Goal: Information Seeking & Learning: Find specific page/section

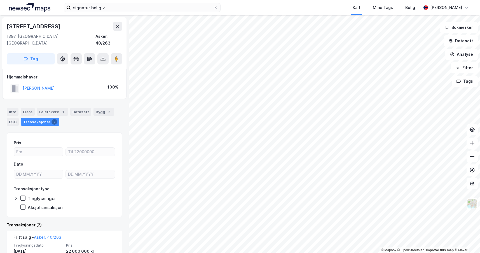
click at [376, 253] on html "signatur bolig v Kart Mine Tags Bolig [PERSON_NAME] © Mapbox © OpenStreetMap Im…" at bounding box center [240, 126] width 480 height 253
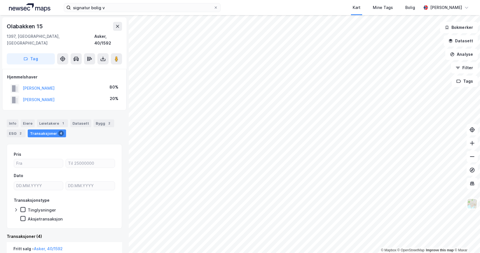
click at [0, 0] on button "[PERSON_NAME]" at bounding box center [0, 0] width 0 height 0
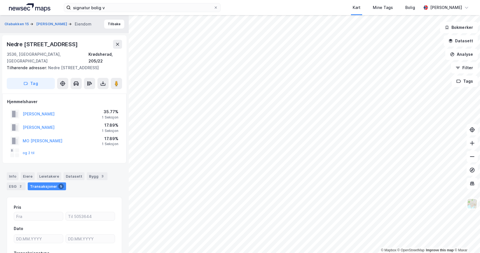
scroll to position [0, 0]
click at [0, 0] on button "og 2 til" at bounding box center [0, 0] width 0 height 0
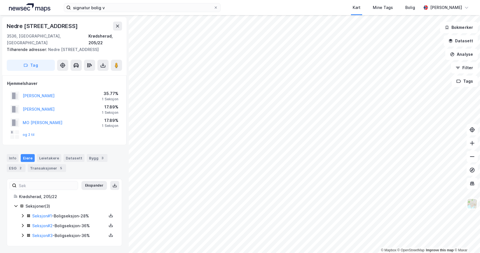
click at [0, 0] on button "og 2 til" at bounding box center [0, 0] width 0 height 0
click at [87, 183] on button "Ekspander" at bounding box center [93, 185] width 25 height 9
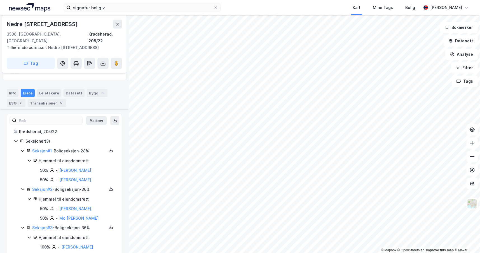
scroll to position [94, 0]
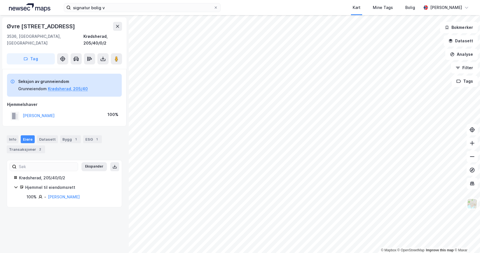
click at [124, 187] on div "© Mapbox © OpenStreetMap Improve this map © Maxar Øvre Fossliseteråsen 19 3536,…" at bounding box center [240, 134] width 480 height 238
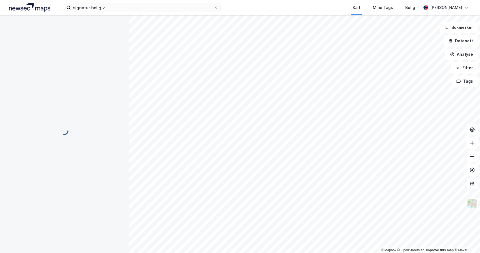
scroll to position [94, 0]
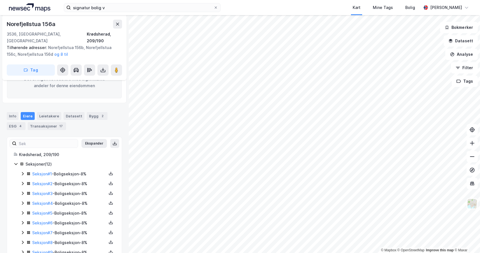
click at [92, 139] on button "Ekspander" at bounding box center [93, 143] width 25 height 9
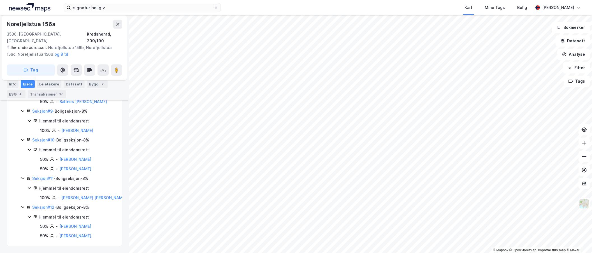
scroll to position [973, 0]
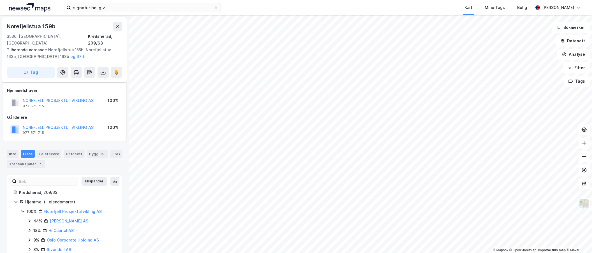
scroll to position [64, 0]
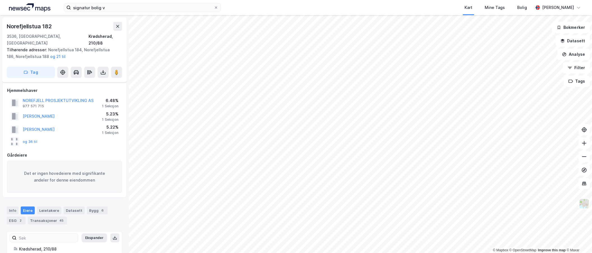
scroll to position [64, 0]
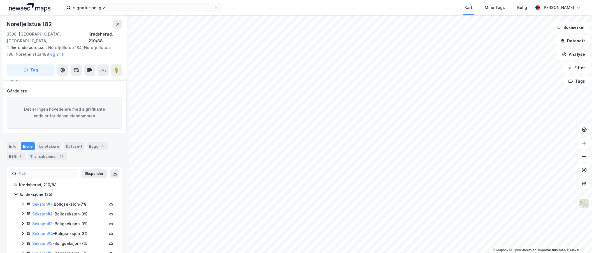
click at [87, 169] on button "Ekspander" at bounding box center [93, 173] width 25 height 9
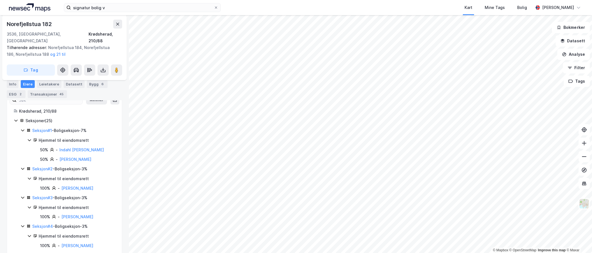
scroll to position [0, 0]
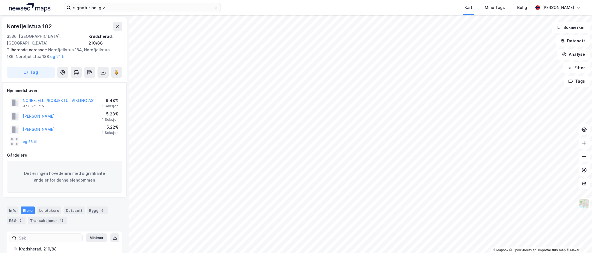
click at [58, 218] on div "45" at bounding box center [61, 221] width 6 height 6
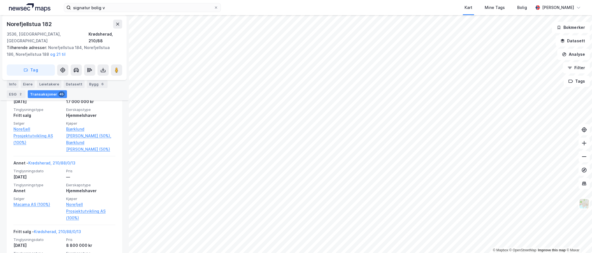
scroll to position [1700, 0]
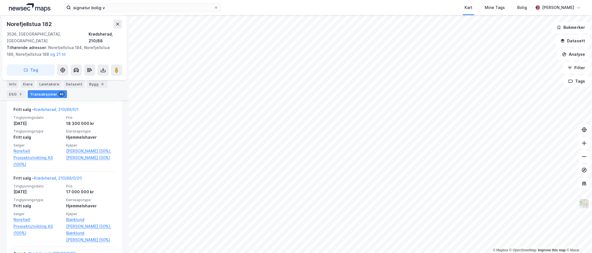
click at [88, 148] on link "Indahl Reynir Kjær (50%)," at bounding box center [90, 151] width 49 height 7
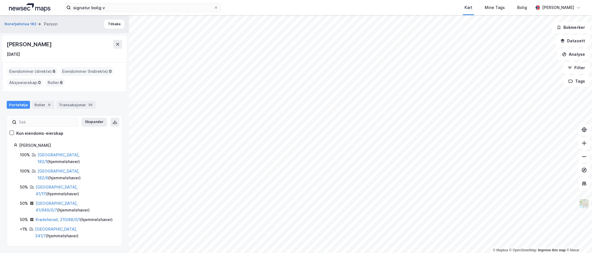
click at [68, 200] on div "Bærum, 41/946/0/7 ( hjemmelshaver )" at bounding box center [76, 206] width 80 height 13
click at [68, 201] on link "Bærum, 41/946/0/7" at bounding box center [57, 206] width 42 height 11
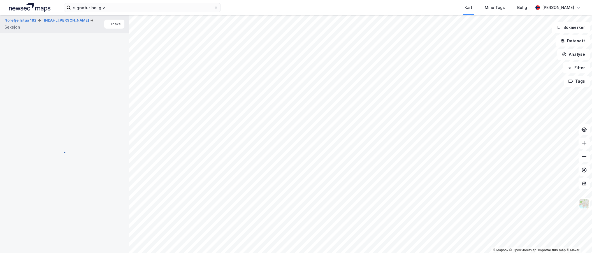
scroll to position [83, 0]
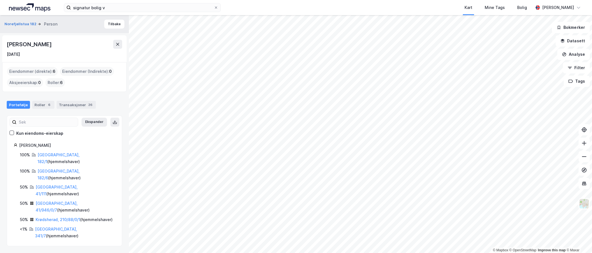
click at [54, 227] on link "Bærum, 341/7" at bounding box center [56, 232] width 42 height 11
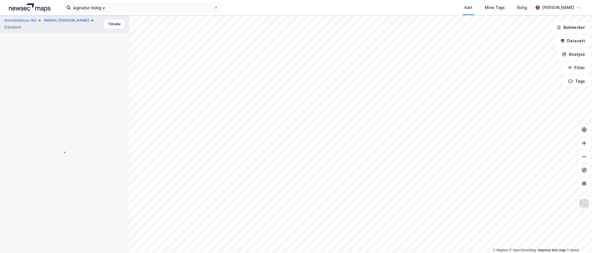
scroll to position [83, 0]
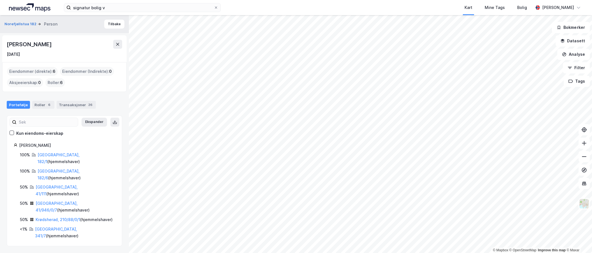
click at [56, 168] on div "Tromsø, 182/6 ( hjemmelshaver )" at bounding box center [77, 174] width 78 height 13
click at [56, 169] on link "Tromsø, 182/6" at bounding box center [59, 174] width 42 height 11
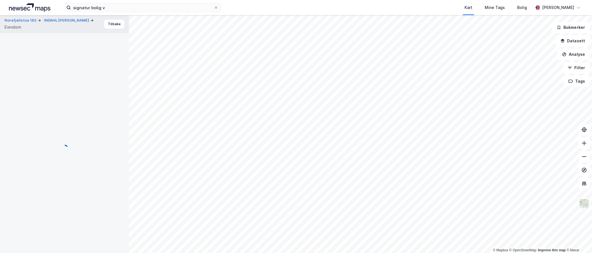
scroll to position [41, 0]
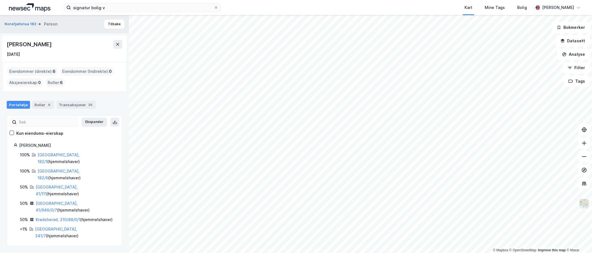
click at [59, 169] on link "Tromsø, 182/6" at bounding box center [59, 174] width 42 height 11
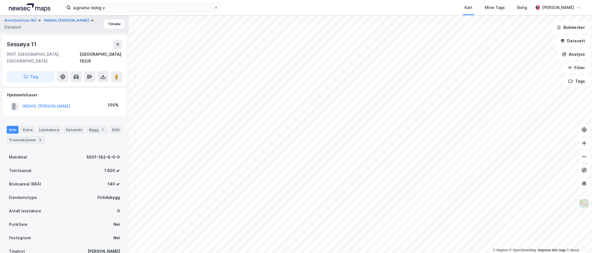
scroll to position [41, 0]
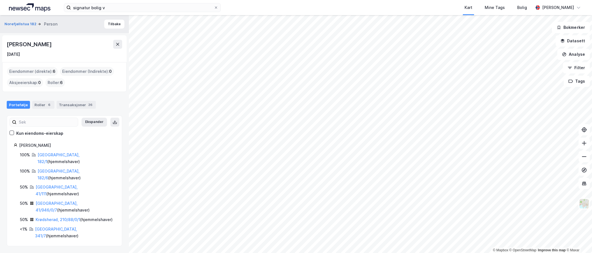
click at [58, 154] on link "Tromsø, 182/1" at bounding box center [59, 157] width 42 height 11
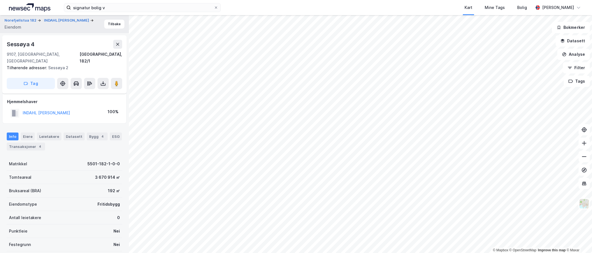
scroll to position [41, 0]
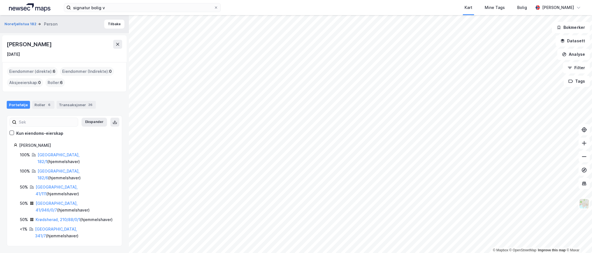
drag, startPoint x: 60, startPoint y: 42, endPoint x: 6, endPoint y: 42, distance: 54.3
click at [6, 42] on div "Reynir Kjær Indahl 7. juni 1970" at bounding box center [64, 48] width 124 height 27
click at [77, 58] on div "Reynir Kjær Indahl 7. juni 1970" at bounding box center [64, 48] width 124 height 27
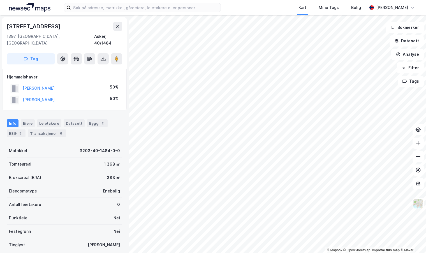
click at [52, 129] on div "Transaksjoner 6" at bounding box center [47, 133] width 38 height 8
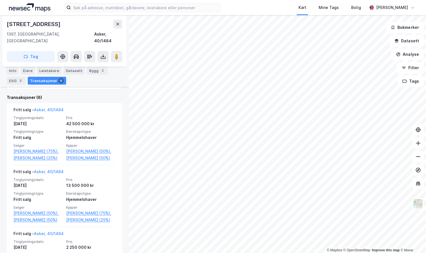
scroll to position [140, 0]
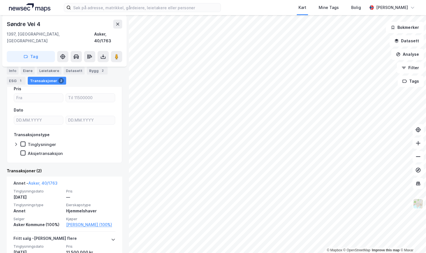
scroll to position [56, 0]
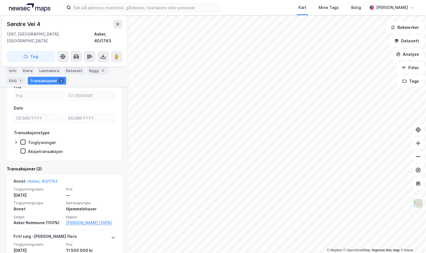
click at [228, 253] on html "Kart Mine Tags Bolig [PERSON_NAME] © Mapbox © OpenStreetMap Improve this map © …" at bounding box center [213, 126] width 426 height 253
click at [229, 253] on html "Kart Mine Tags Bolig [PERSON_NAME] © Mapbox © OpenStreetMap Improve this map © …" at bounding box center [213, 126] width 426 height 253
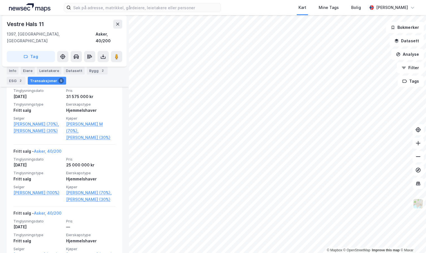
scroll to position [168, 0]
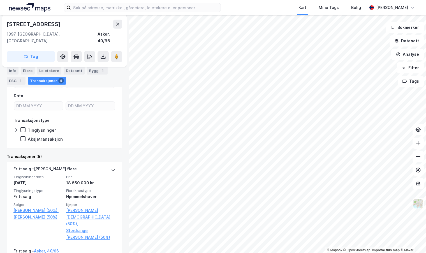
scroll to position [112, 0]
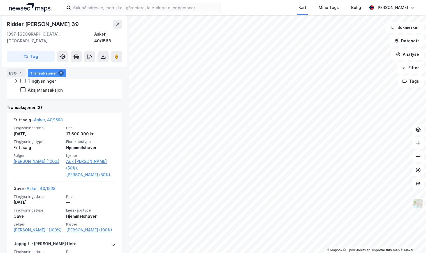
scroll to position [140, 0]
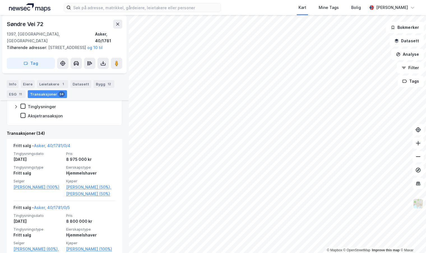
scroll to position [140, 0]
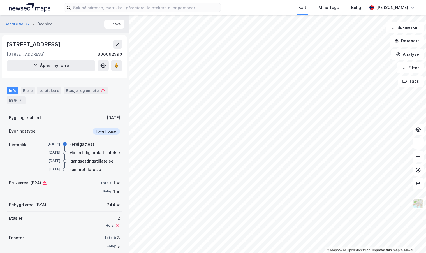
scroll to position [7, 0]
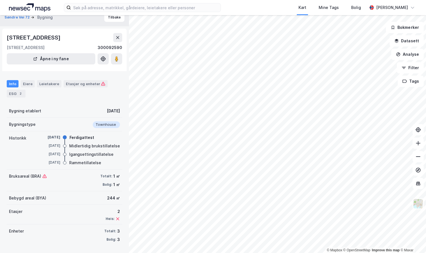
click at [28, 81] on div "Eiere" at bounding box center [28, 83] width 14 height 7
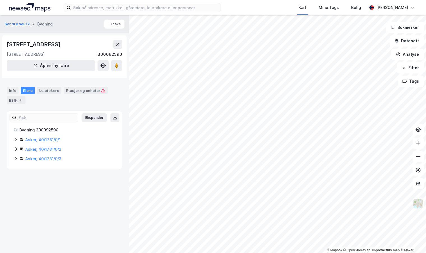
click at [89, 115] on button "Ekspander" at bounding box center [93, 117] width 25 height 9
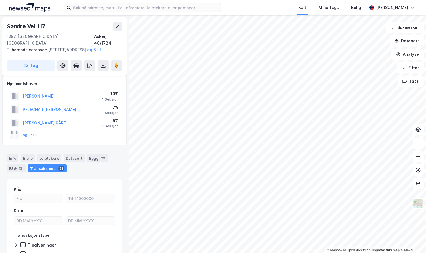
scroll to position [7, 0]
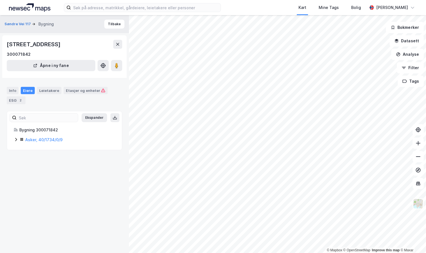
click at [17, 140] on icon at bounding box center [16, 139] width 4 height 4
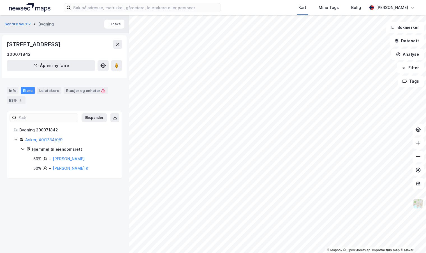
click at [94, 116] on button "Ekspander" at bounding box center [93, 117] width 25 height 9
click at [93, 116] on button "Minimer" at bounding box center [96, 117] width 21 height 9
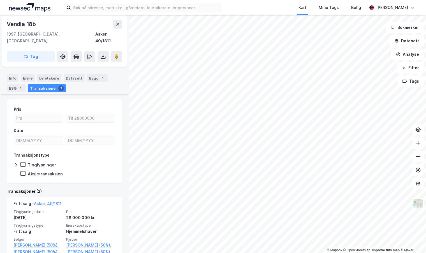
scroll to position [56, 0]
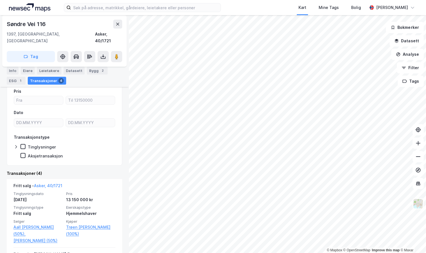
scroll to position [84, 0]
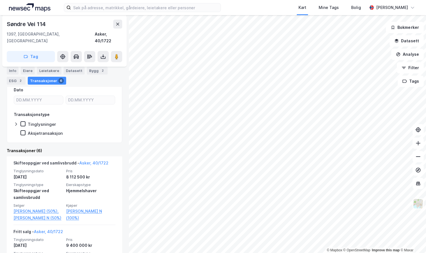
scroll to position [84, 0]
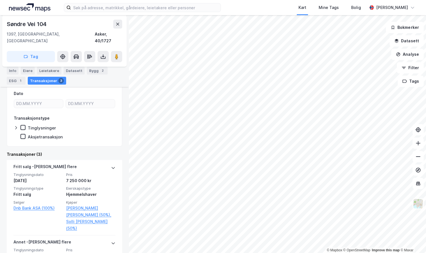
scroll to position [84, 0]
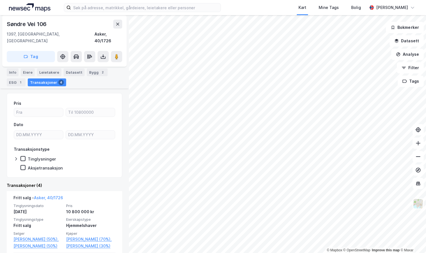
scroll to position [84, 0]
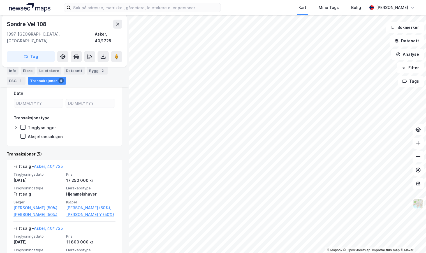
scroll to position [84, 0]
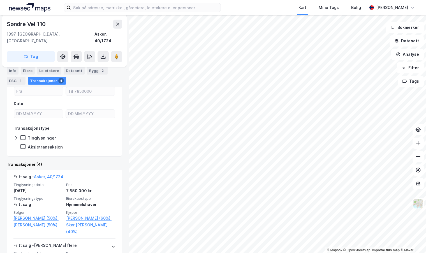
scroll to position [84, 0]
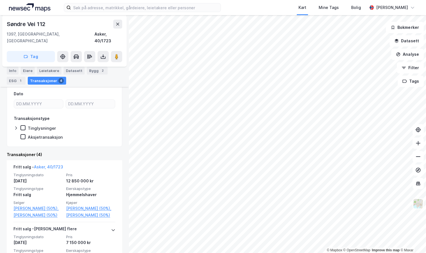
scroll to position [84, 0]
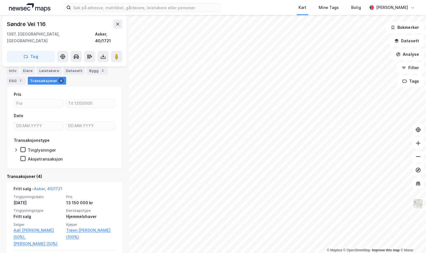
scroll to position [56, 0]
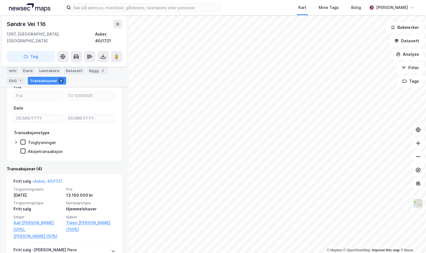
click at [34, 233] on link "[PERSON_NAME] (50%)" at bounding box center [37, 236] width 49 height 7
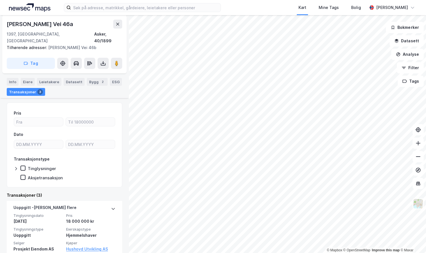
scroll to position [69, 0]
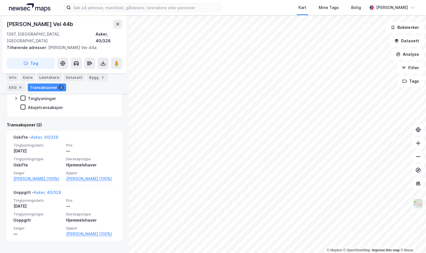
scroll to position [108, 0]
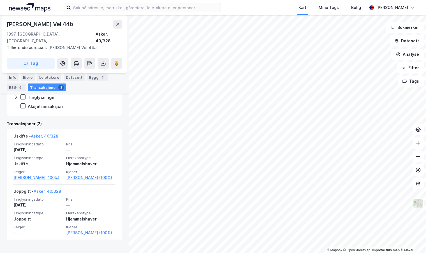
click at [244, 1] on div "Kart Mine Tags Bolig [PERSON_NAME] © Mapbox © OpenStreetMap Improve this map © …" at bounding box center [213, 126] width 426 height 253
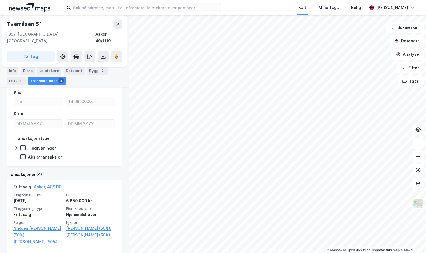
scroll to position [84, 0]
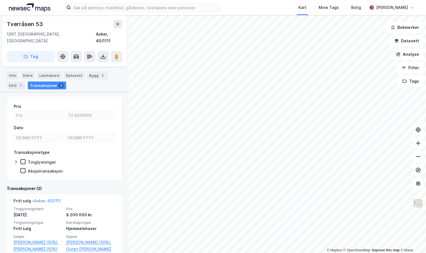
scroll to position [56, 0]
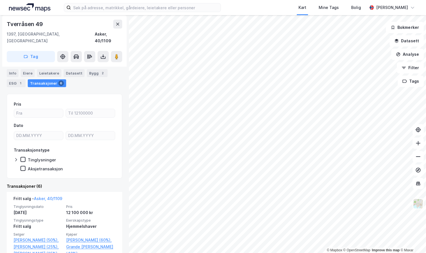
scroll to position [56, 0]
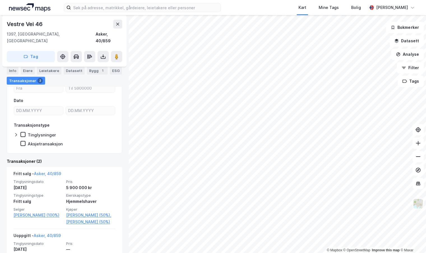
scroll to position [84, 0]
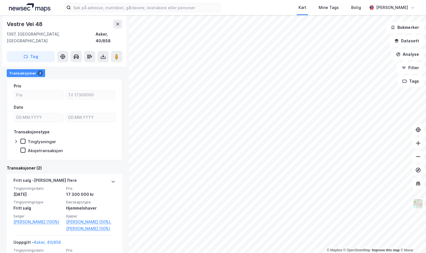
scroll to position [84, 0]
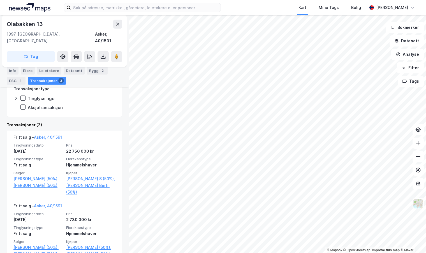
scroll to position [112, 0]
click at [45, 184] on link "[PERSON_NAME] (50%)" at bounding box center [37, 184] width 49 height 7
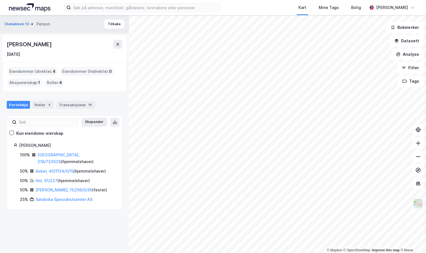
click at [50, 178] on link "Hol, 61/227" at bounding box center [47, 180] width 22 height 5
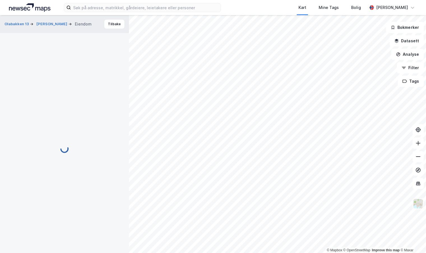
scroll to position [75, 0]
